Goal: Task Accomplishment & Management: Complete application form

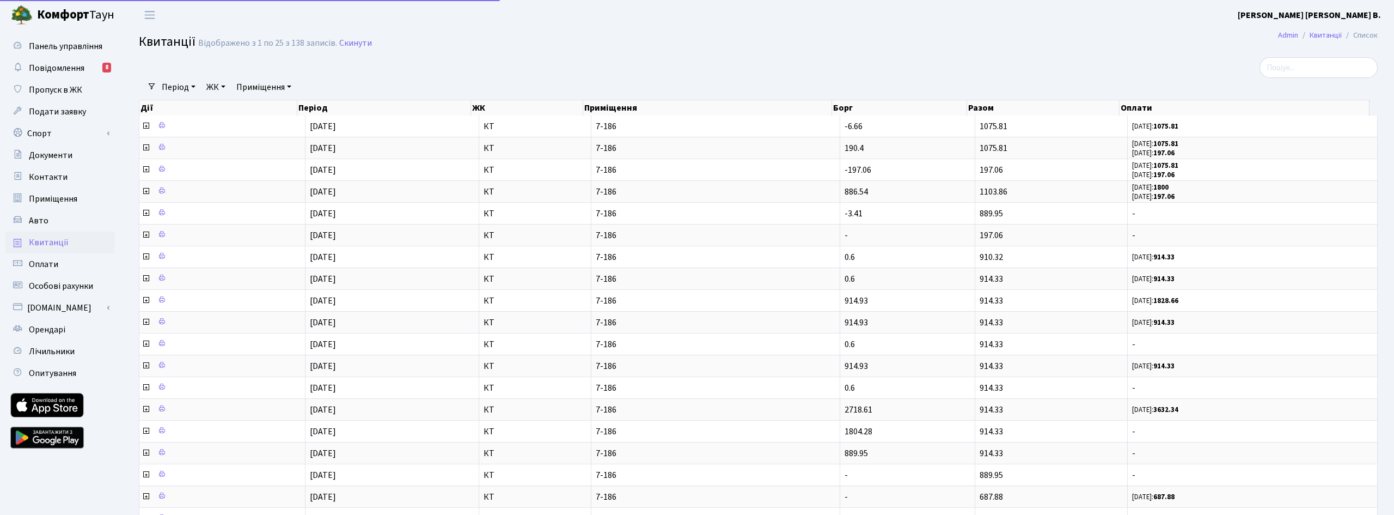
select select "25"
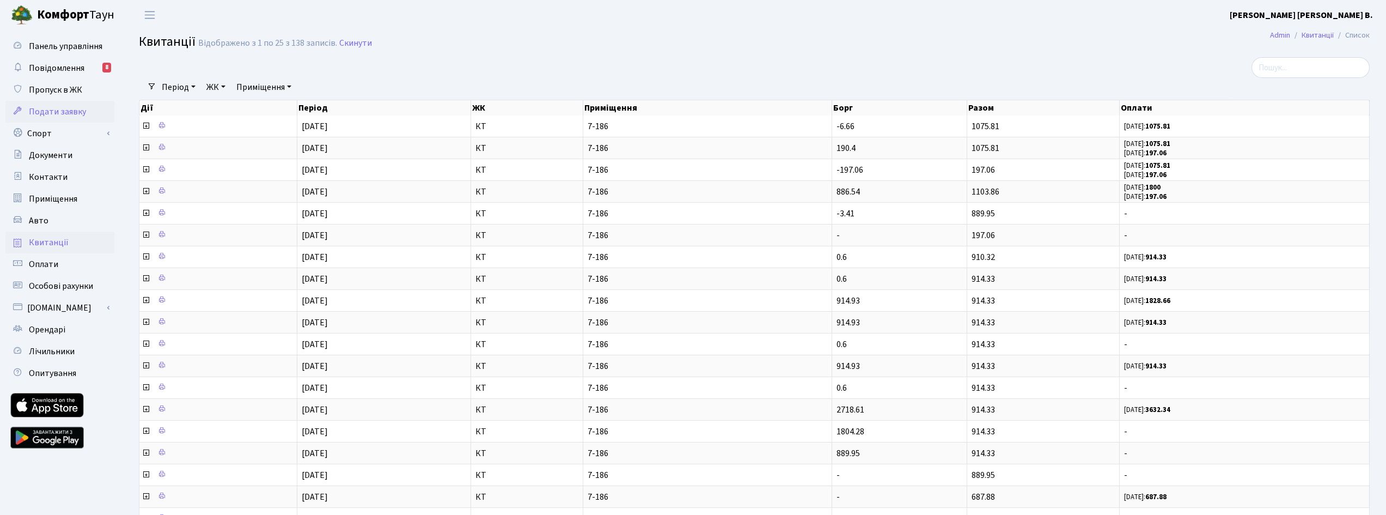
click at [59, 111] on span "Подати заявку" at bounding box center [57, 112] width 57 height 12
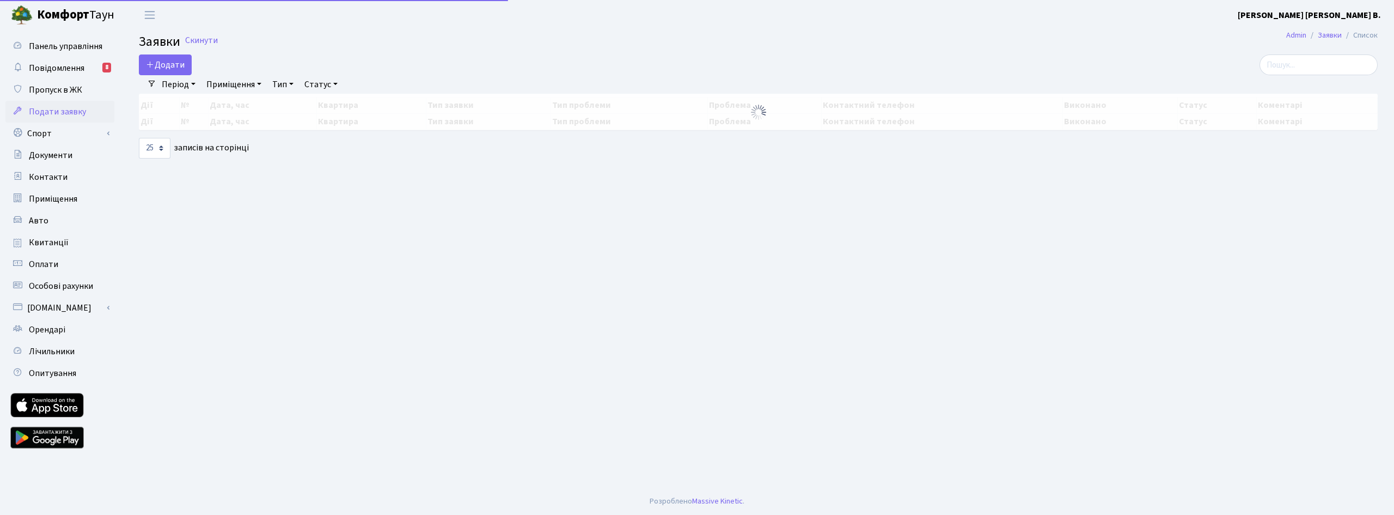
select select "25"
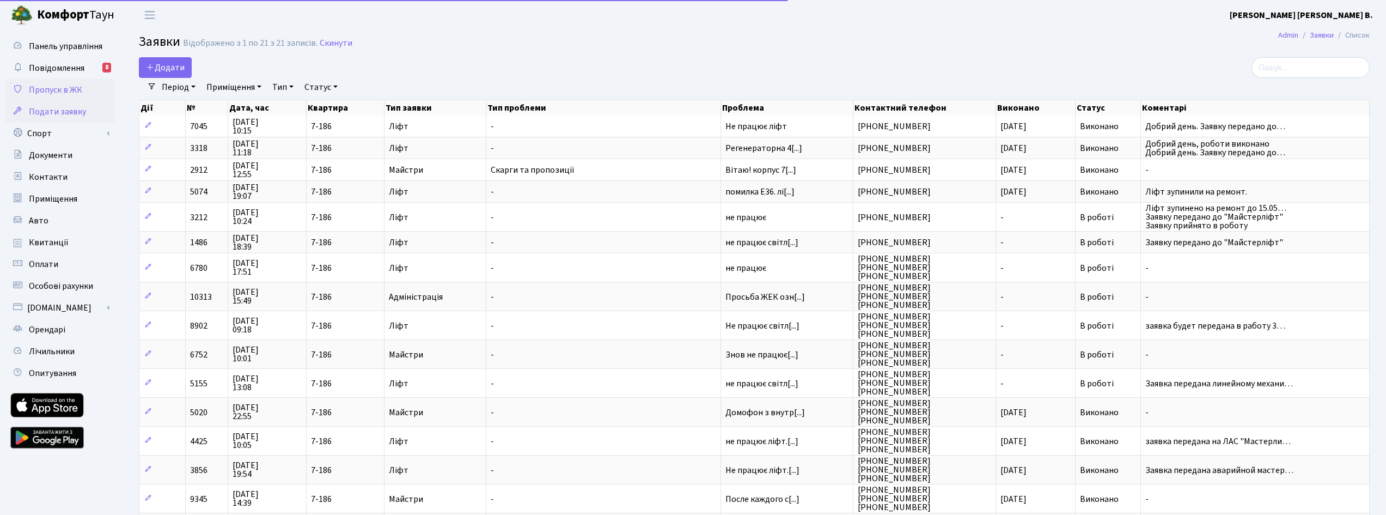
click at [62, 85] on span "Пропуск в ЖК" at bounding box center [55, 90] width 53 height 12
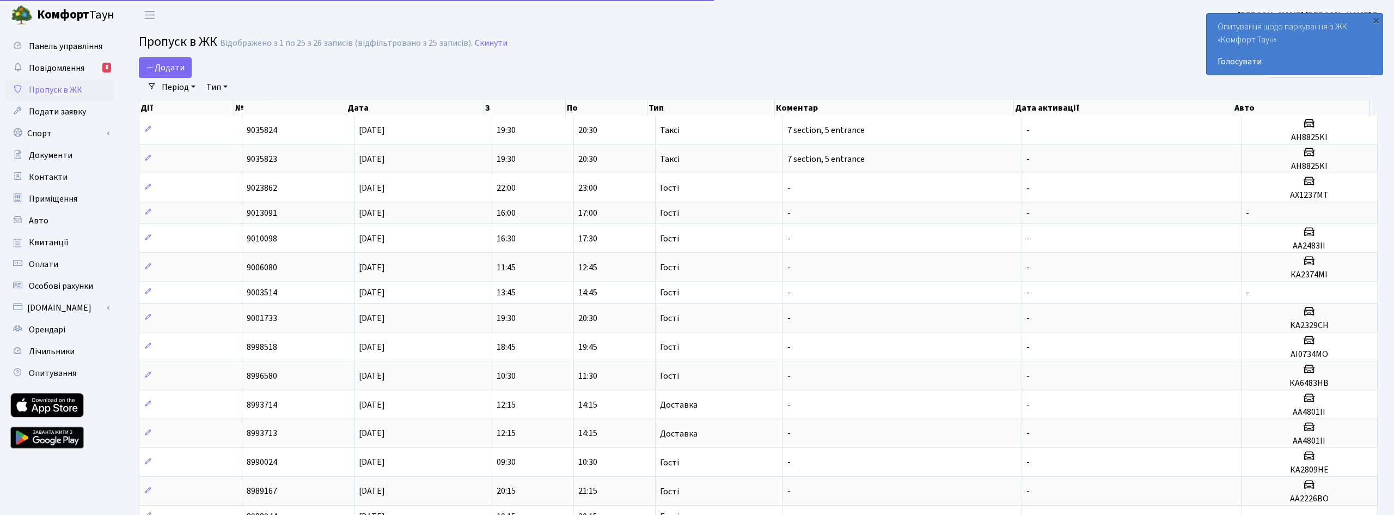
select select "25"
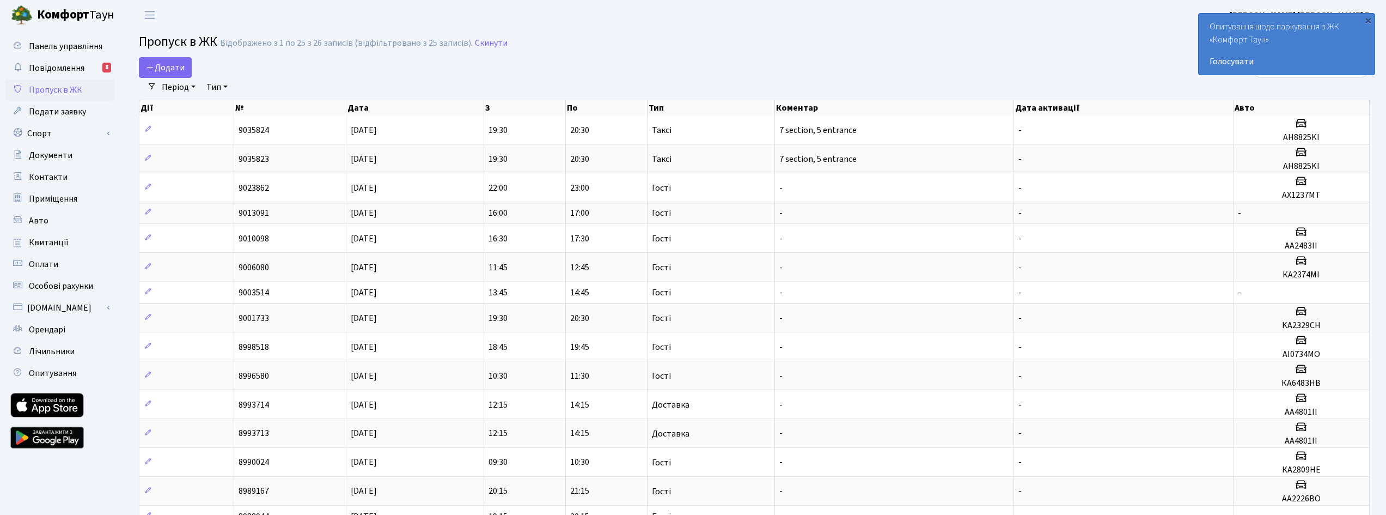
click at [1062, 50] on h2 "Пропуск в ЖК Відображено з 1 по 25 з 26 записів (відфільтровано з 25 записів). …" at bounding box center [754, 43] width 1231 height 19
click at [1235, 58] on link "Голосувати" at bounding box center [1286, 61] width 154 height 13
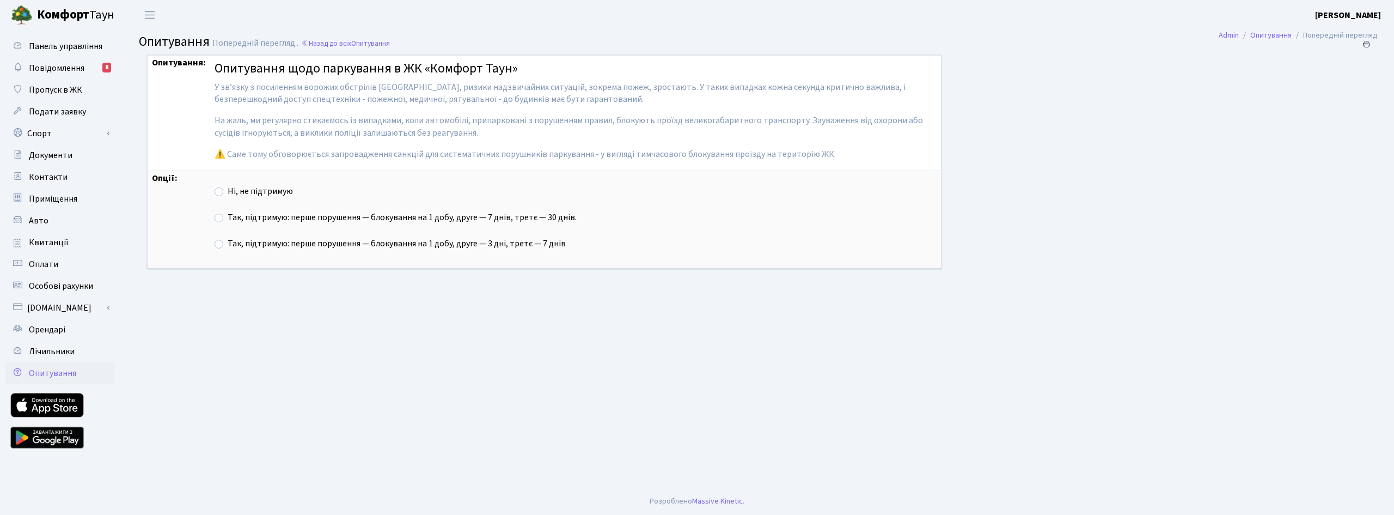
click at [228, 216] on label "Так, підтримую: перше порушення — блокування на 1 добу, друге — 7 днів, третє —…" at bounding box center [402, 217] width 349 height 13
click at [228, 216] on input "Так, підтримую: перше порушення — блокування на 1 добу, друге — 7 днів, третє —…" at bounding box center [231, 214] width 7 height 7
radio input "true"
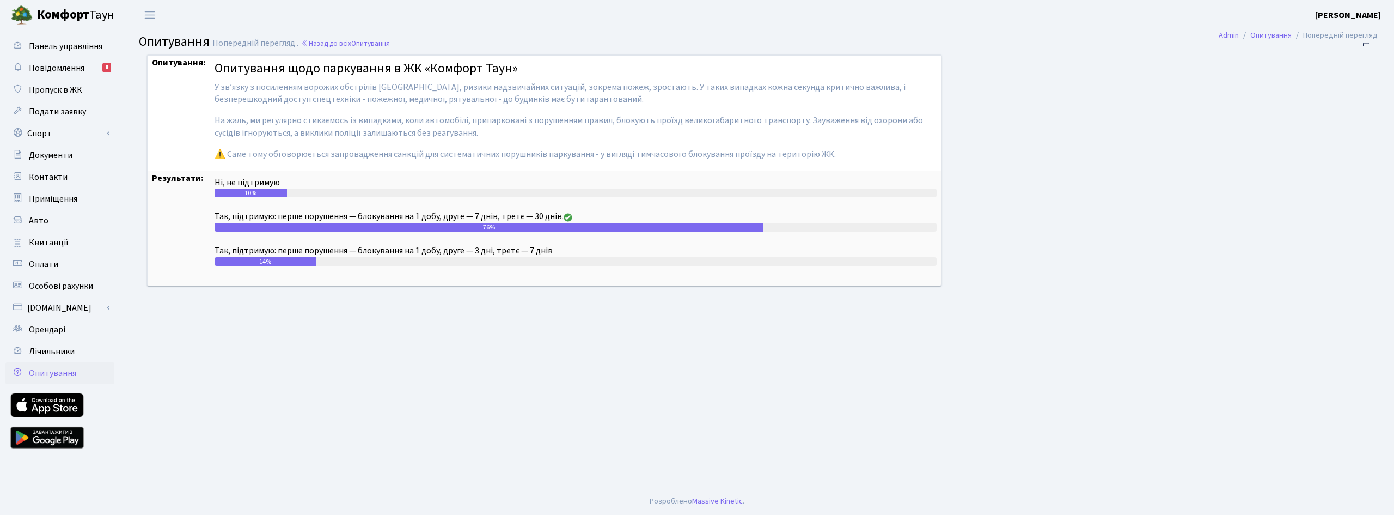
click at [57, 16] on b "Комфорт" at bounding box center [63, 14] width 52 height 17
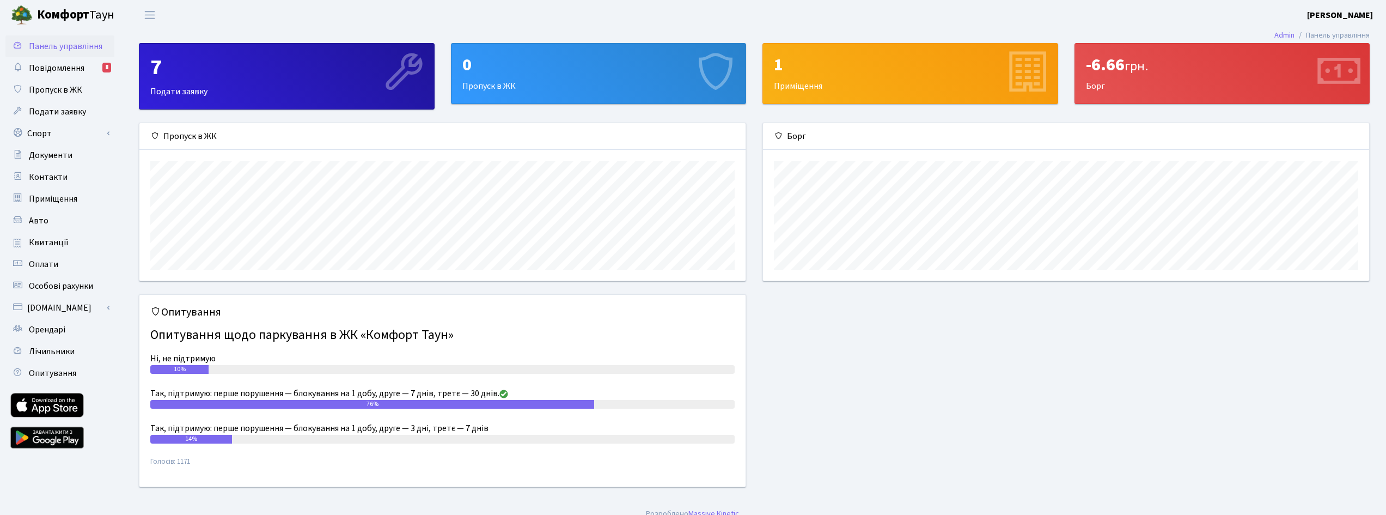
scroll to position [157, 606]
click at [45, 260] on span "Оплати" at bounding box center [43, 264] width 29 height 12
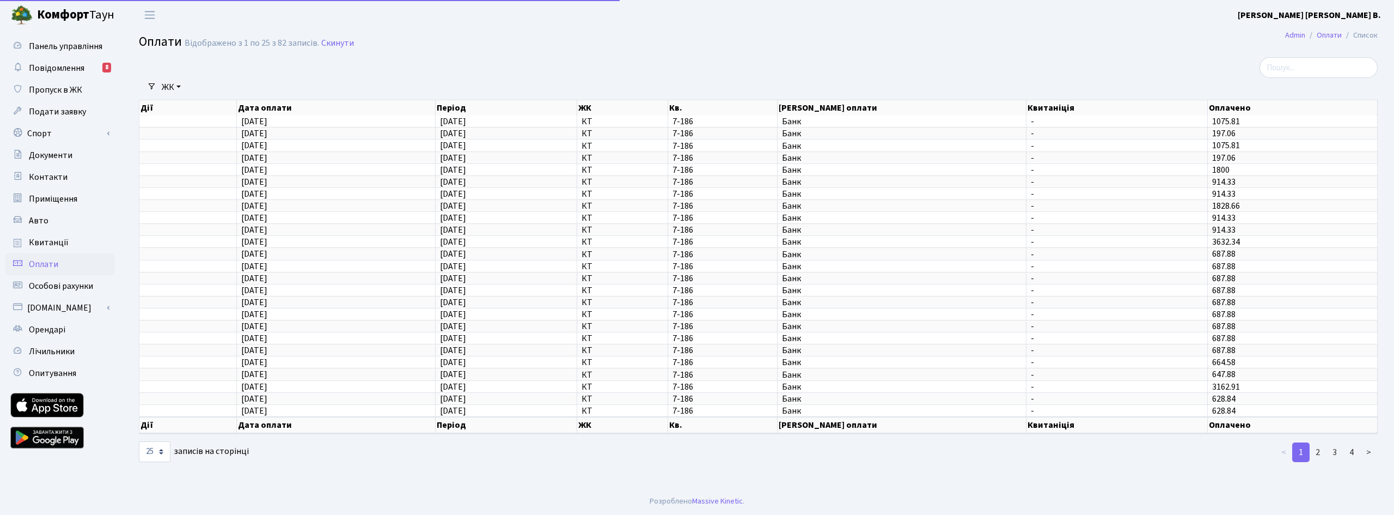
select select "25"
click at [51, 243] on span "Квитанції" at bounding box center [49, 242] width 40 height 12
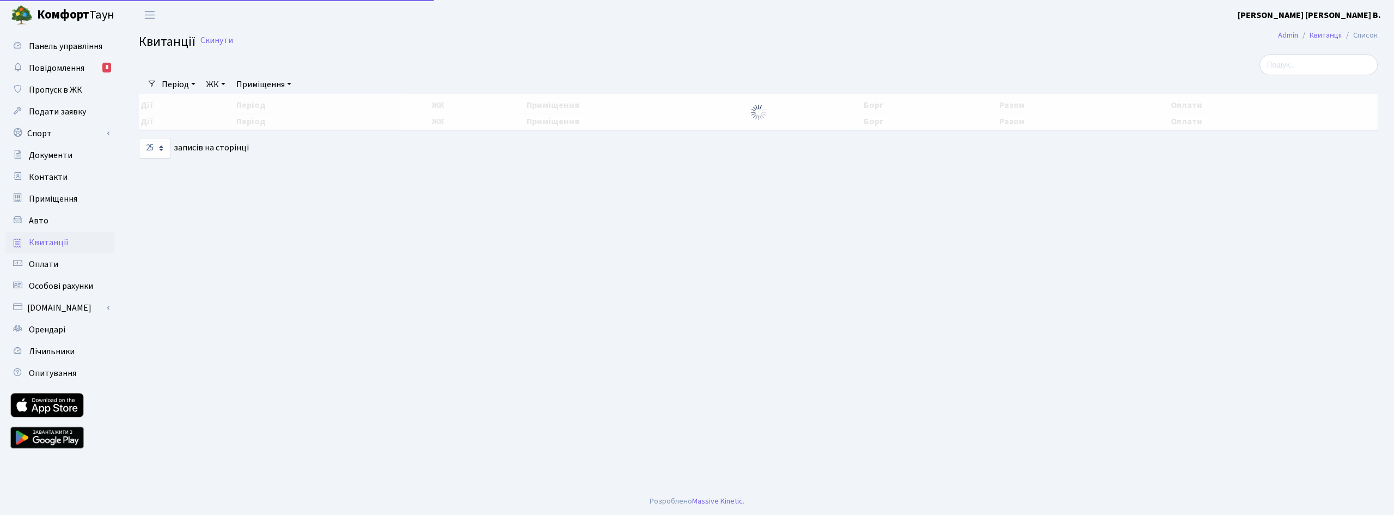
select select "25"
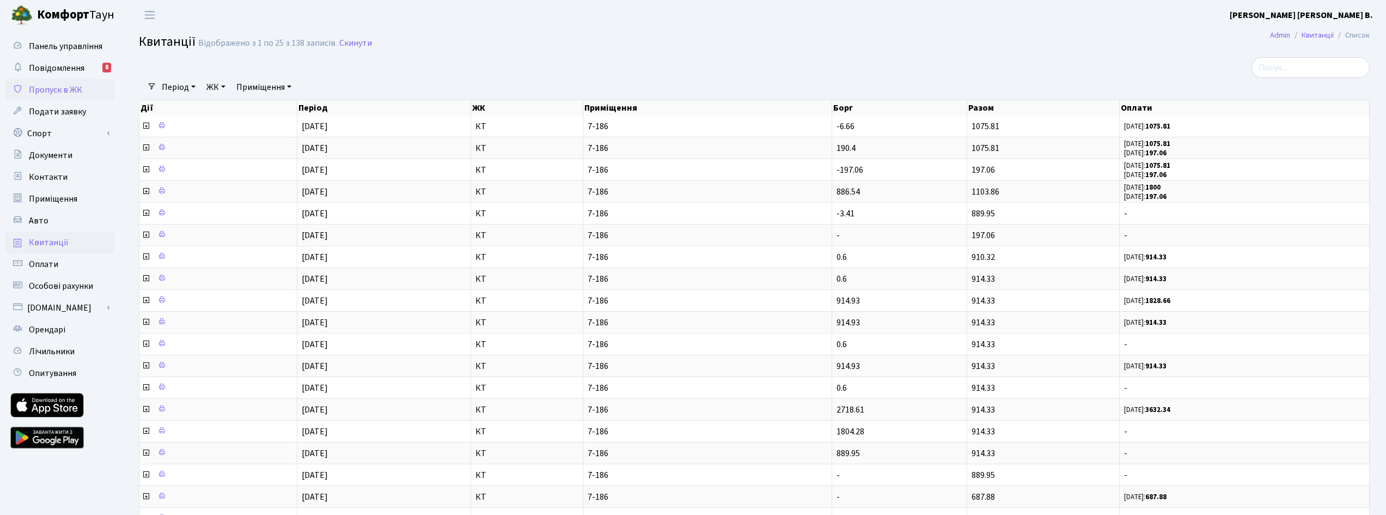
click at [58, 83] on link "Пропуск в ЖК" at bounding box center [59, 90] width 109 height 22
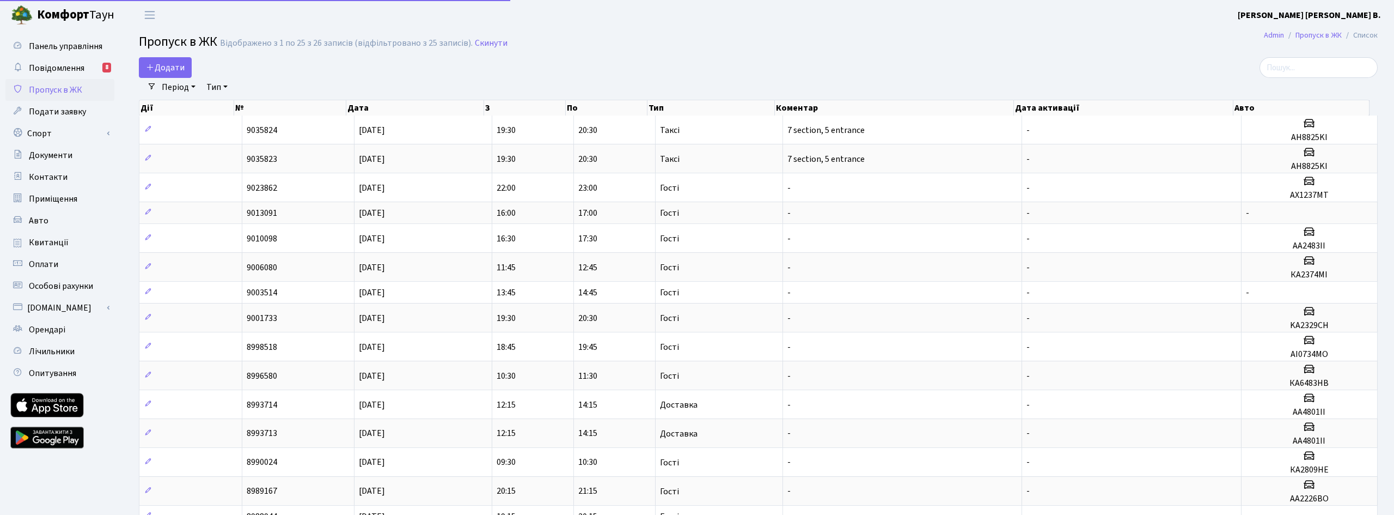
select select "25"
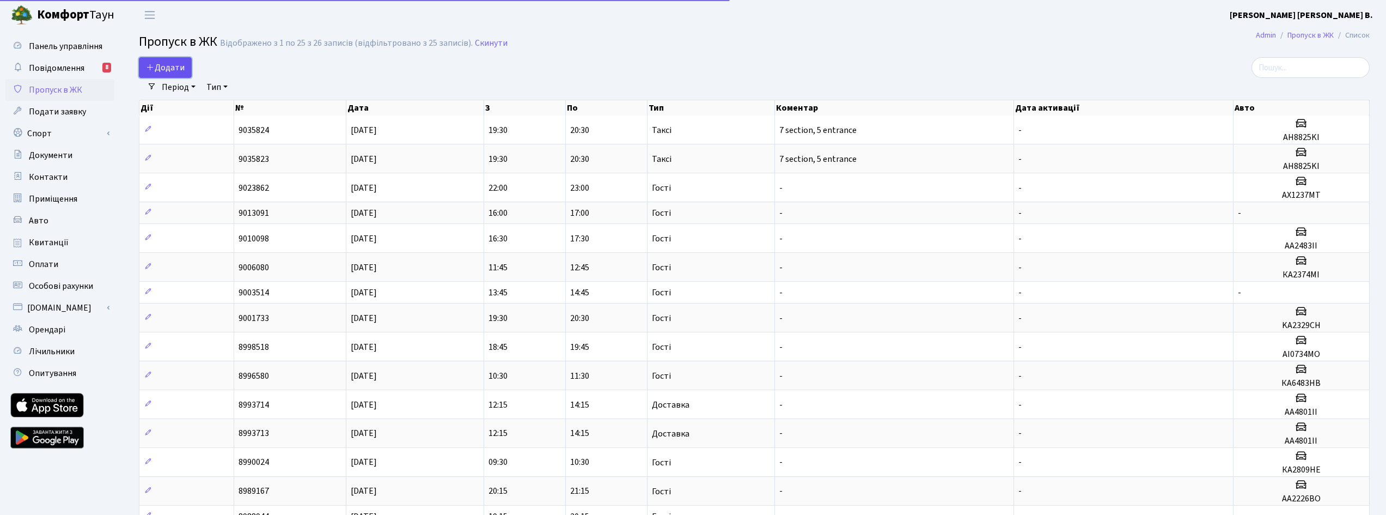
click at [157, 64] on span "Додати" at bounding box center [165, 68] width 39 height 12
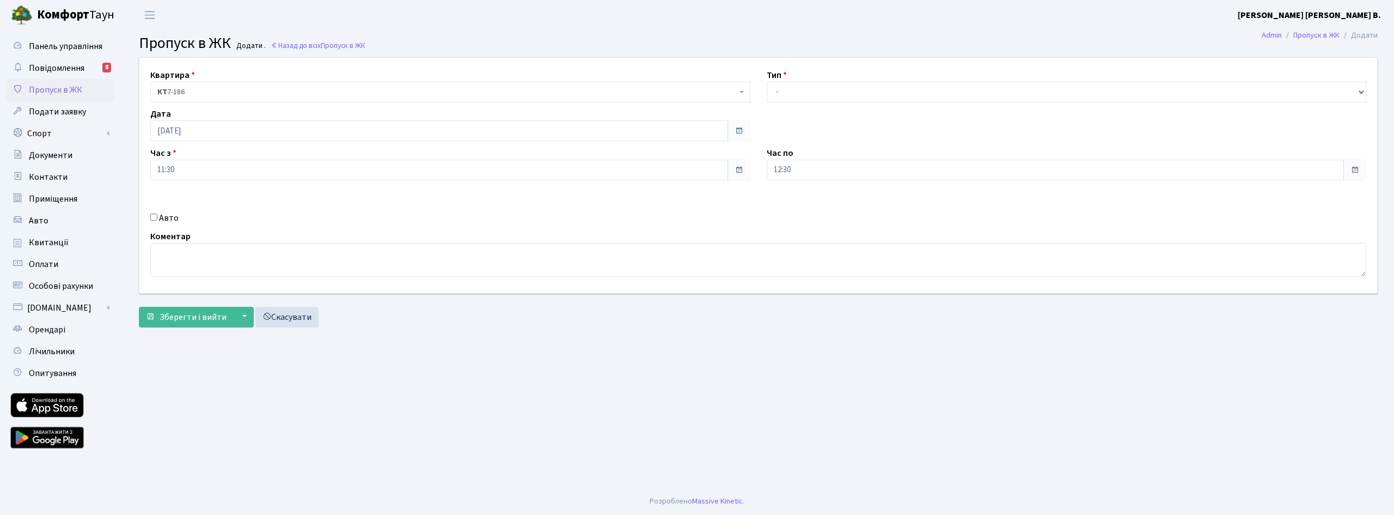
click at [157, 217] on div "Авто" at bounding box center [450, 217] width 616 height 13
click at [156, 216] on input "Авто" at bounding box center [153, 216] width 7 height 7
checkbox input "true"
paste input "КА7029КЕ"
type input "КА7029КЕ"
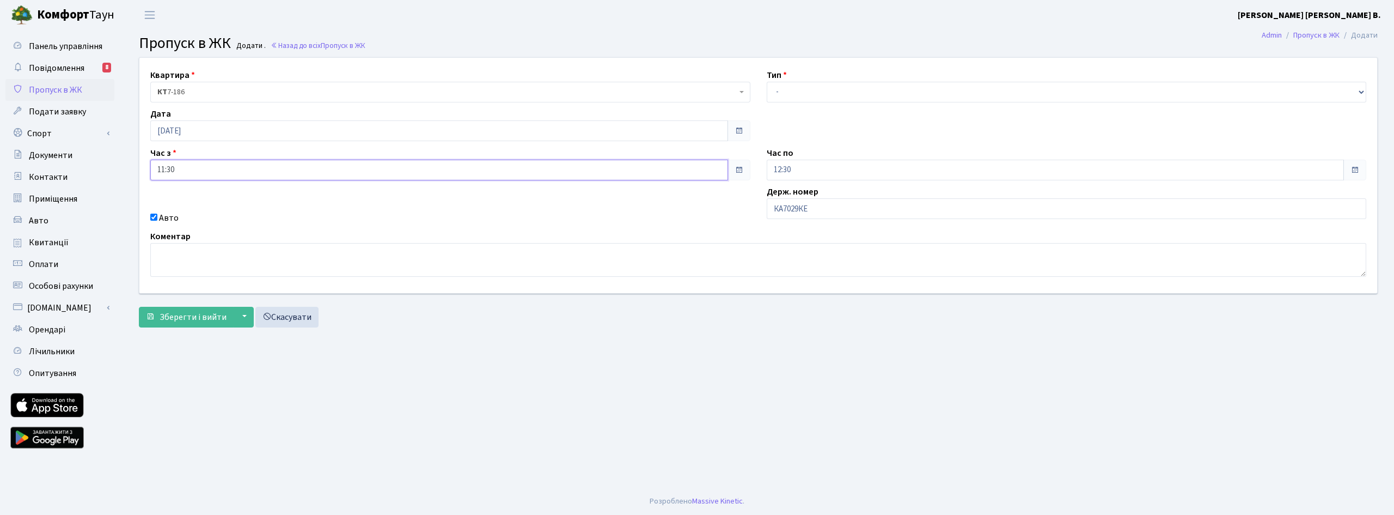
click at [186, 169] on input "11:30" at bounding box center [439, 170] width 578 height 21
click at [179, 203] on icon at bounding box center [180, 207] width 29 height 29
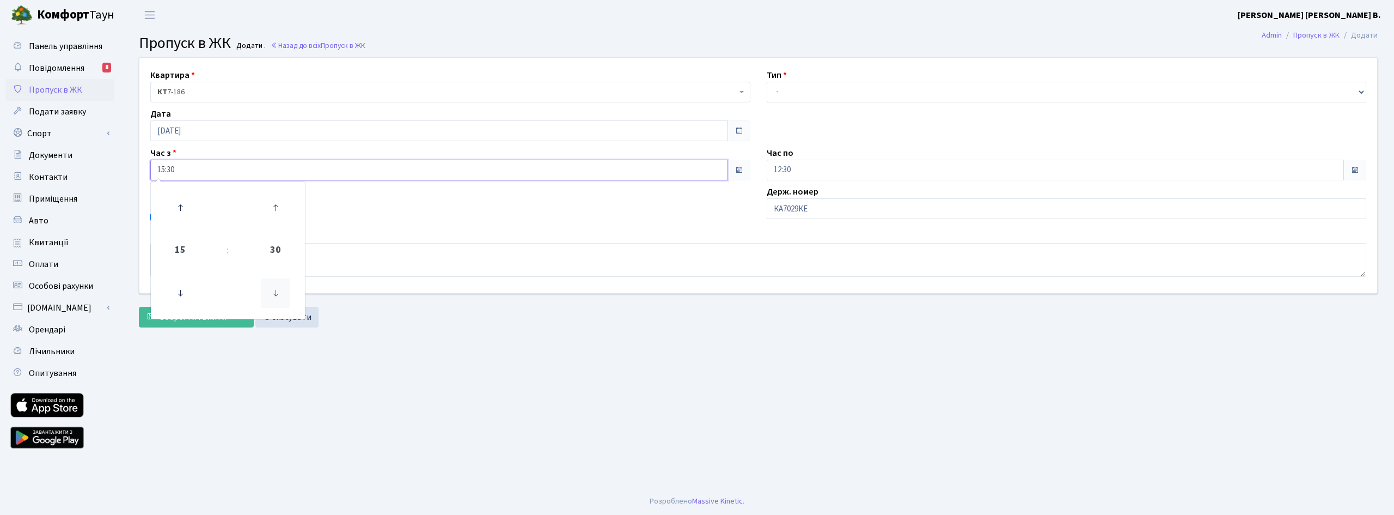
click at [276, 289] on icon at bounding box center [275, 292] width 29 height 29
click at [276, 291] on icon at bounding box center [275, 292] width 29 height 29
type input "15:00"
click at [803, 172] on input "12:30" at bounding box center [1056, 170] width 578 height 21
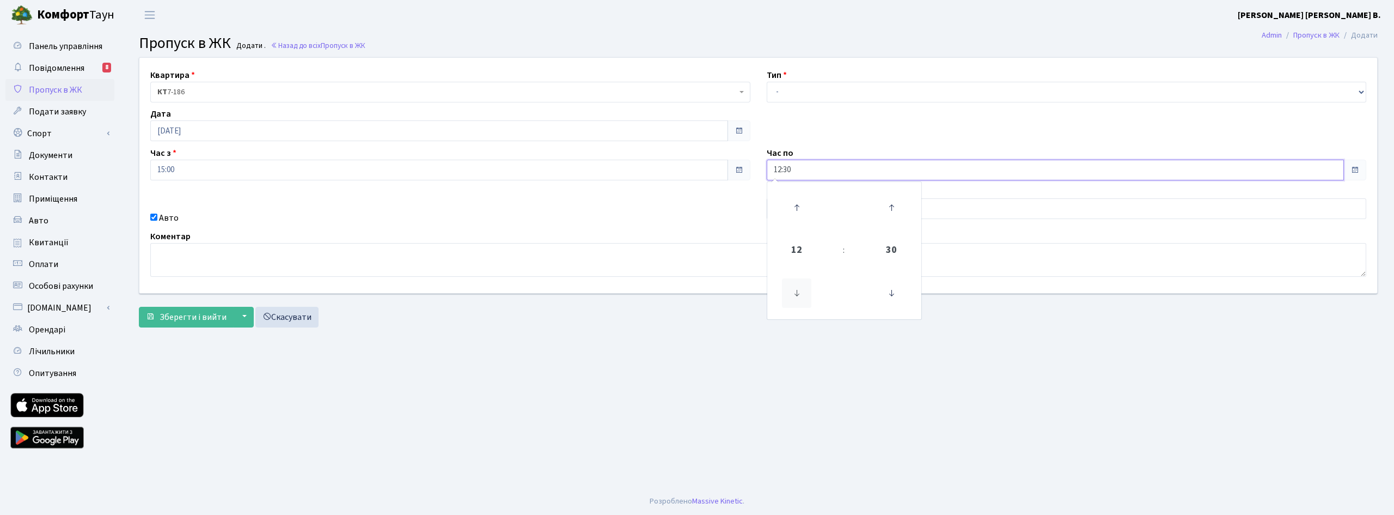
click at [802, 288] on icon at bounding box center [796, 292] width 29 height 29
click at [795, 209] on icon at bounding box center [796, 207] width 29 height 29
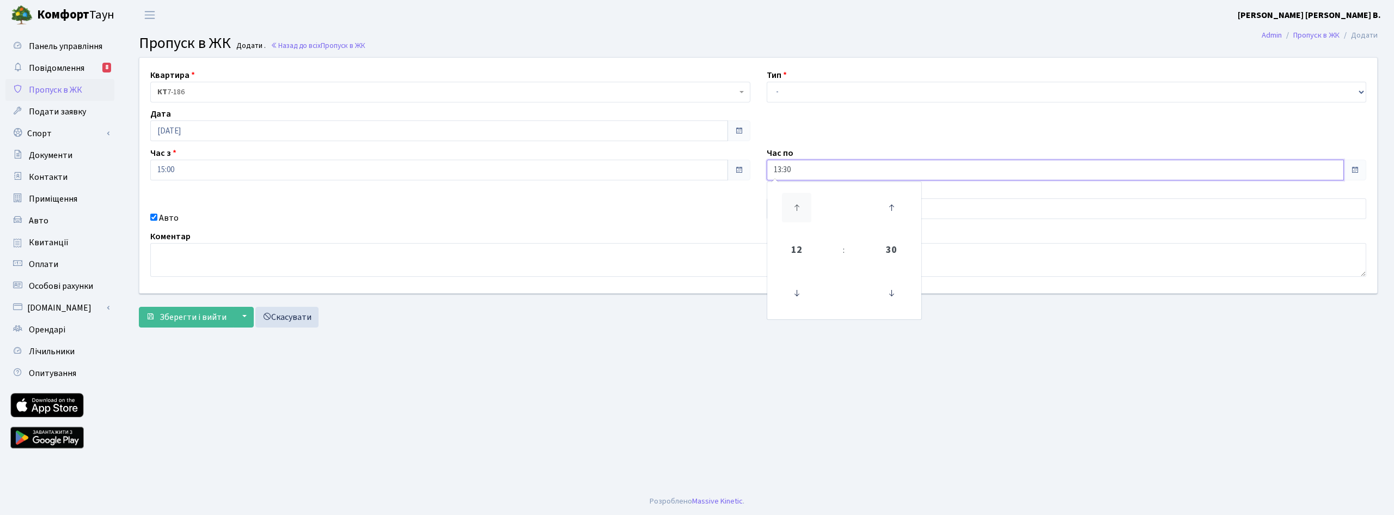
click at [795, 209] on icon at bounding box center [796, 207] width 29 height 29
type input "17:30"
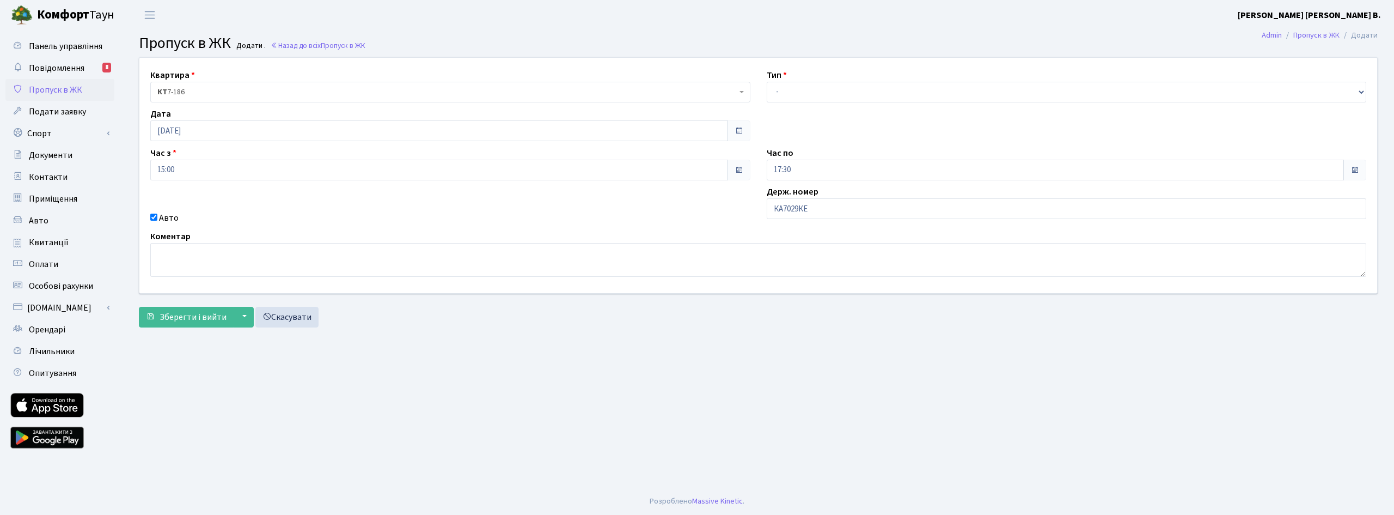
click at [667, 213] on div "Авто" at bounding box center [450, 217] width 616 height 13
click at [194, 315] on span "Зберегти і вийти" at bounding box center [193, 317] width 67 height 12
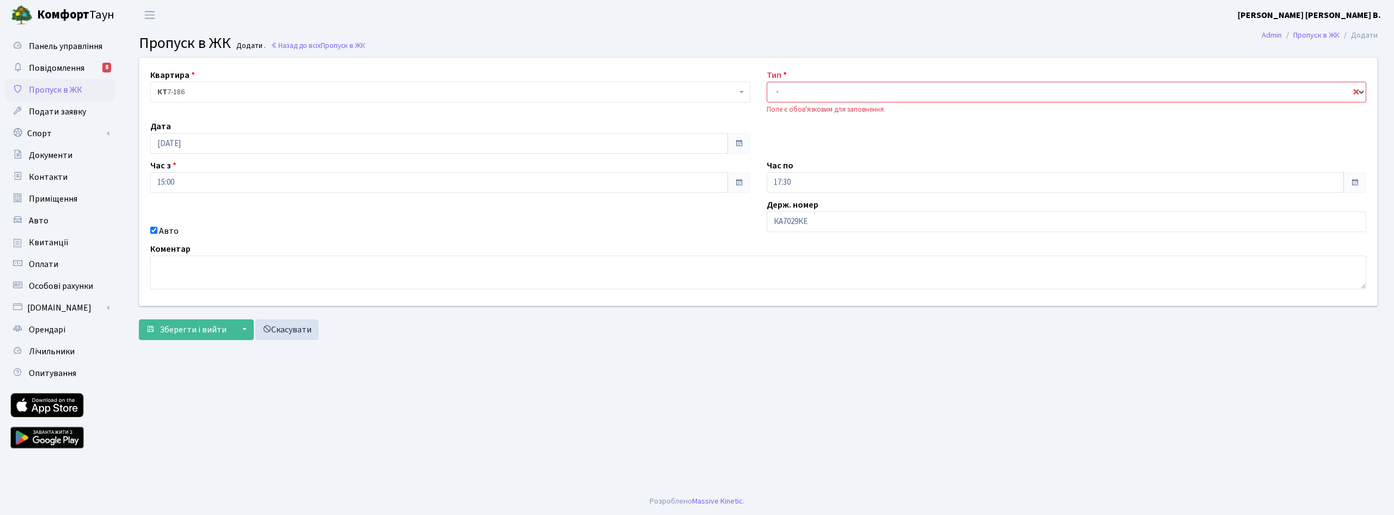
click at [812, 91] on select "- Доставка Таксі Гості Сервіс" at bounding box center [1067, 92] width 600 height 21
select select "3"
click at [767, 82] on select "- Доставка Таксі Гості Сервіс" at bounding box center [1067, 92] width 600 height 21
click at [208, 326] on span "Зберегти і вийти" at bounding box center [193, 329] width 67 height 12
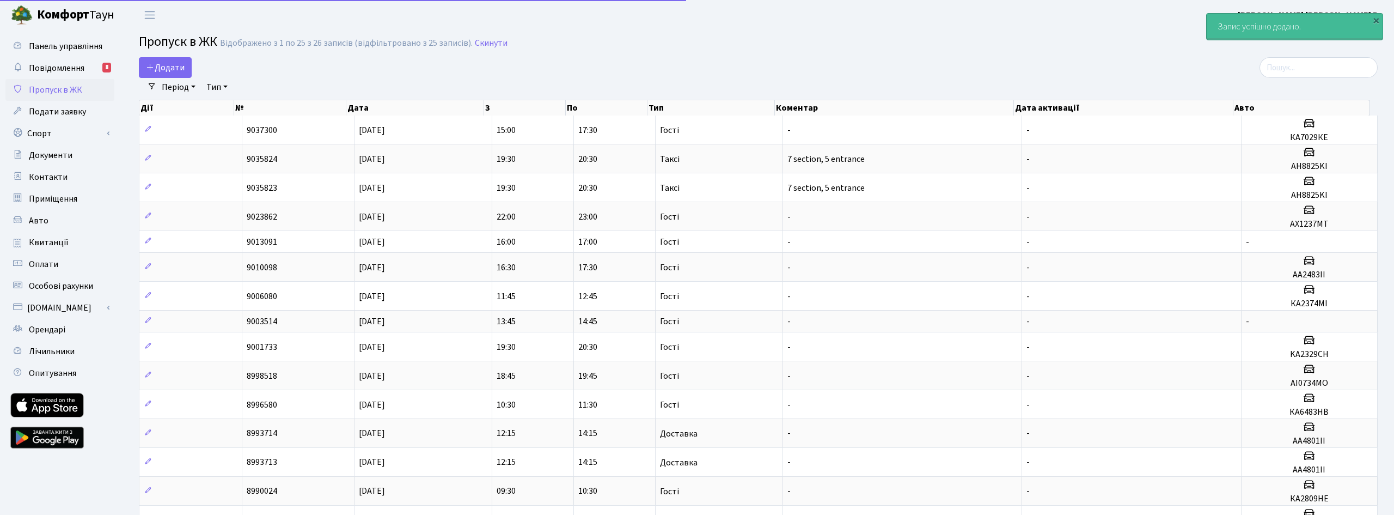
select select "25"
